Goal: Information Seeking & Learning: Compare options

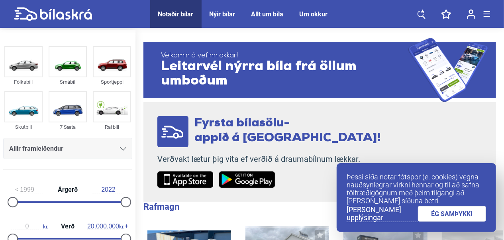
click at [450, 216] on link "ÉG SAMÞYKKI" at bounding box center [452, 214] width 69 height 16
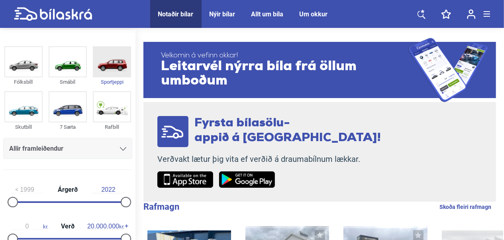
click at [114, 65] on img at bounding box center [112, 61] width 37 height 29
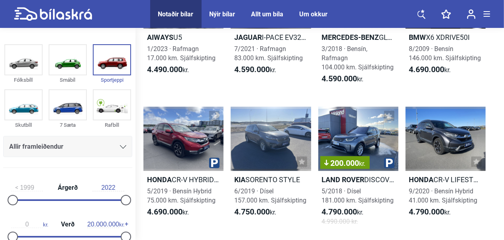
scroll to position [3481, 0]
drag, startPoint x: 16, startPoint y: 200, endPoint x: 24, endPoint y: 203, distance: 8.6
click at [24, 203] on div at bounding box center [23, 200] width 10 height 10
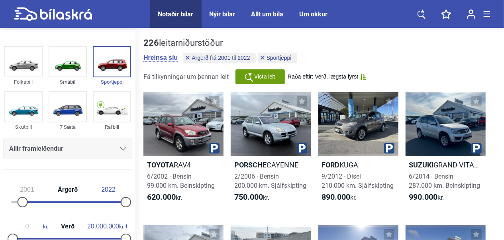
click at [121, 200] on div at bounding box center [126, 202] width 10 height 10
drag, startPoint x: 22, startPoint y: 202, endPoint x: 49, endPoint y: 202, distance: 26.7
click at [49, 202] on div at bounding box center [52, 202] width 10 height 10
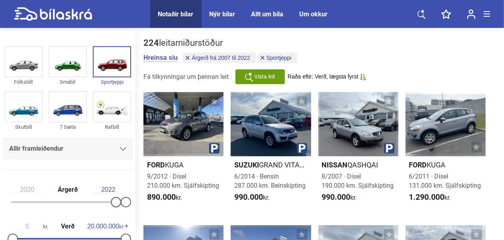
type input "2021"
drag, startPoint x: 53, startPoint y: 200, endPoint x: 120, endPoint y: 202, distance: 67.4
click at [120, 202] on div at bounding box center [121, 202] width 10 height 10
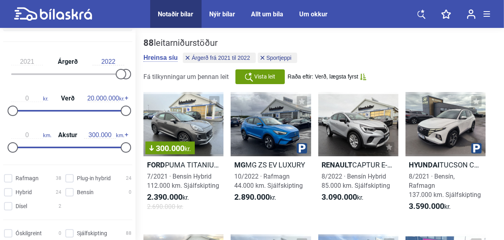
scroll to position [128, 0]
type input "3.500.000"
drag, startPoint x: 13, startPoint y: 110, endPoint x: 32, endPoint y: 110, distance: 19.1
click at [32, 110] on div at bounding box center [32, 110] width 10 height 10
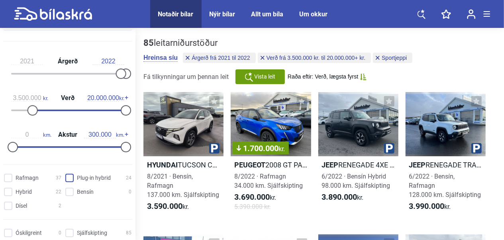
click at [69, 177] on hybrid "Plug-in hybrid 24" at bounding box center [100, 178] width 66 height 8
checkbox hybrid "true"
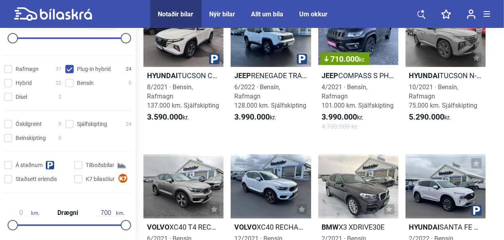
scroll to position [236, 0]
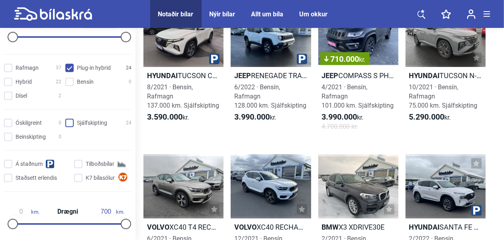
click at [72, 124] on input "Sjálfskipting 24" at bounding box center [100, 123] width 66 height 8
checkbox input "true"
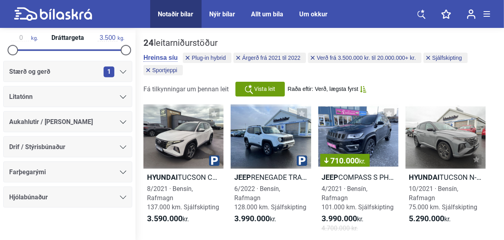
scroll to position [451, 0]
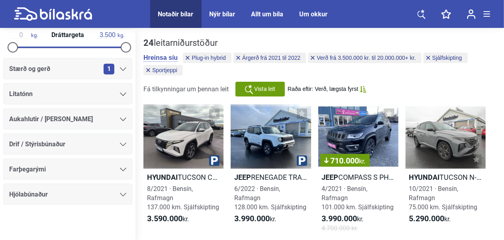
click at [120, 120] on div at bounding box center [123, 119] width 6 height 6
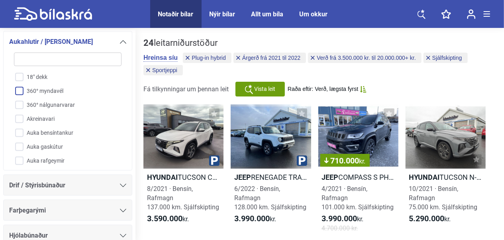
click at [21, 86] on input "360° myndavél" at bounding box center [62, 91] width 108 height 14
checkbox input "true"
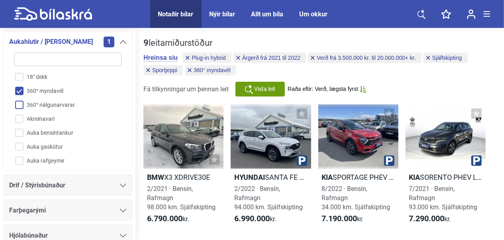
click at [21, 101] on input "360° nálgunarvarar" at bounding box center [62, 105] width 108 height 14
checkbox input "true"
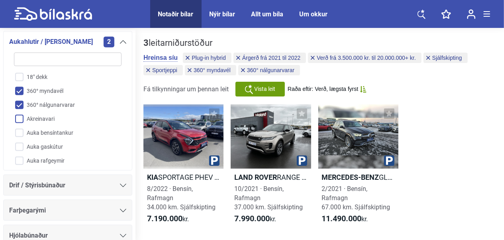
click at [20, 120] on input "Akreinavari" at bounding box center [62, 119] width 108 height 14
checkbox input "true"
drag, startPoint x: 121, startPoint y: 93, endPoint x: 123, endPoint y: 111, distance: 18.0
click at [123, 111] on div "18" dekk 360° myndavél 360° nálgunarvarar Akreinavari Auka bensíntankur Auka ga…" at bounding box center [67, 106] width 117 height 118
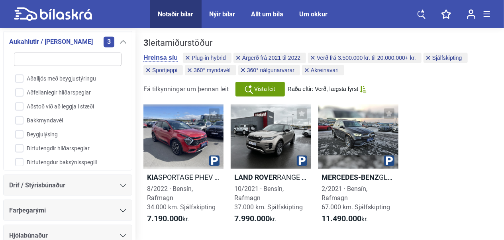
scroll to position [98, 0]
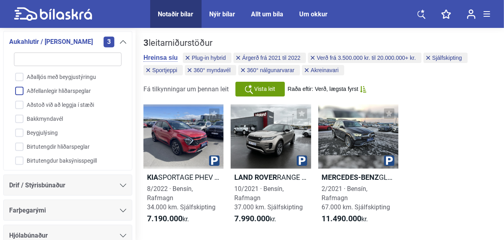
click at [20, 88] on input "Aðfellanlegir hliðarspeglar" at bounding box center [62, 91] width 108 height 14
checkbox input "true"
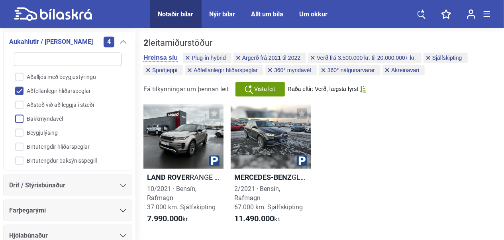
click at [22, 116] on input "Bakkmyndavél" at bounding box center [62, 119] width 108 height 14
checkbox input "true"
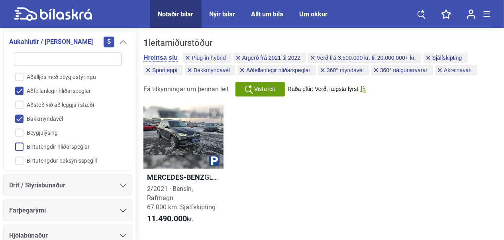
click at [22, 141] on input "Birtutengdir hliðarspeglar" at bounding box center [62, 147] width 108 height 14
checkbox input "true"
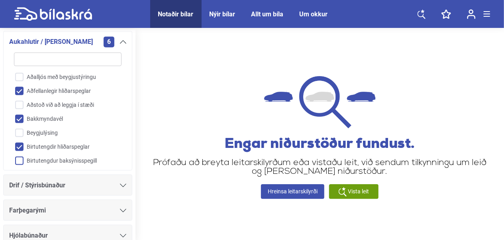
click at [21, 158] on input "Birtutengdur baksýnisspegill" at bounding box center [62, 161] width 108 height 14
checkbox input "true"
click at [23, 143] on input "Birtutengdir hliðarspeglar" at bounding box center [62, 147] width 108 height 14
checkbox input "false"
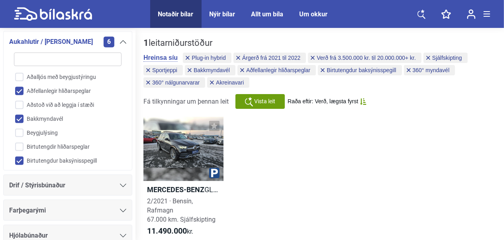
drag, startPoint x: 121, startPoint y: 94, endPoint x: 121, endPoint y: 106, distance: 11.6
click at [121, 106] on div "18" dekk 360° myndavél 360° nálgunarvarar Akreinavari Auka bensíntankur Auka ga…" at bounding box center [67, 106] width 117 height 118
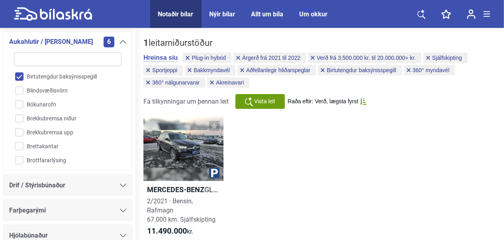
scroll to position [180, 0]
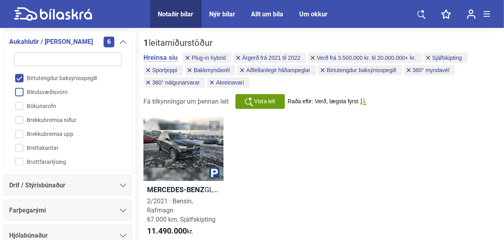
click at [20, 87] on input "Blindsvæðisvörn" at bounding box center [62, 93] width 108 height 14
checkbox input "true"
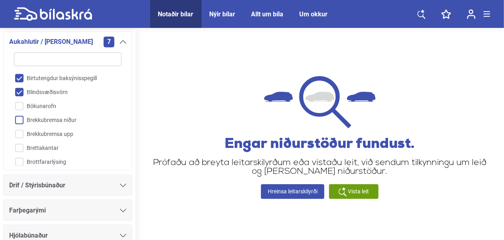
click at [20, 117] on input "Brekkubremsa niður" at bounding box center [62, 121] width 108 height 14
checkbox input "true"
click at [21, 132] on input "Brekkubremsa upp" at bounding box center [62, 135] width 108 height 14
checkbox input "true"
click at [21, 89] on input "Blindsvæðisvörn" at bounding box center [62, 93] width 108 height 14
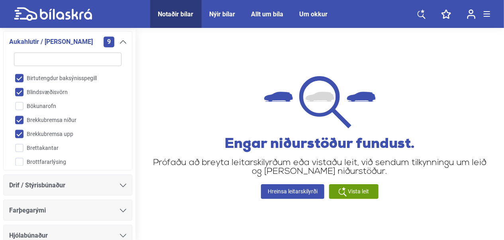
checkbox input "false"
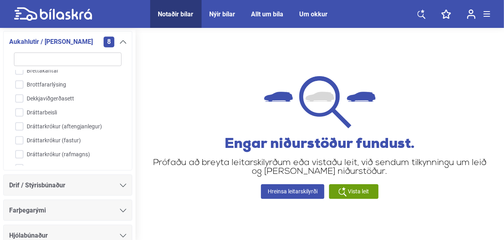
scroll to position [265, 0]
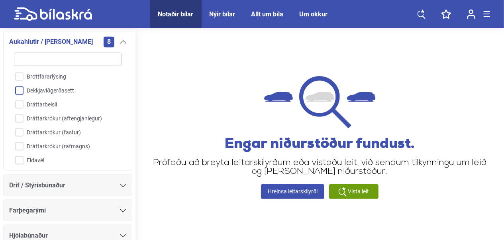
click at [21, 88] on input "Dekkjaviðgerðasett" at bounding box center [62, 91] width 108 height 14
checkbox input "false"
checkbox input "true"
checkbox input "false"
